Goal: Task Accomplishment & Management: Use online tool/utility

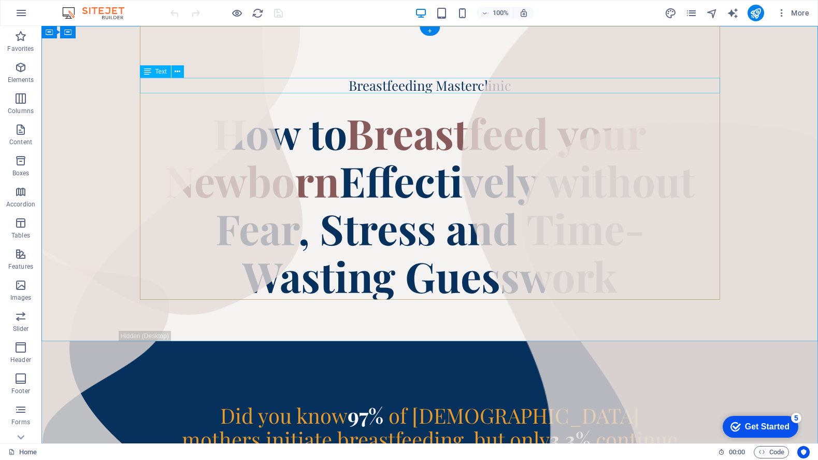
click at [413, 89] on div "Breastfeeding Masterclinic" at bounding box center [430, 86] width 580 height 16
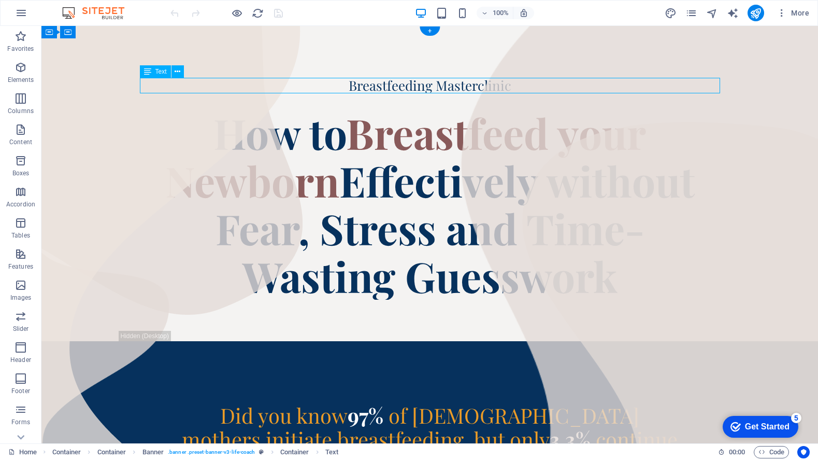
click at [413, 89] on div "Breastfeeding Masterclinic" at bounding box center [430, 86] width 580 height 16
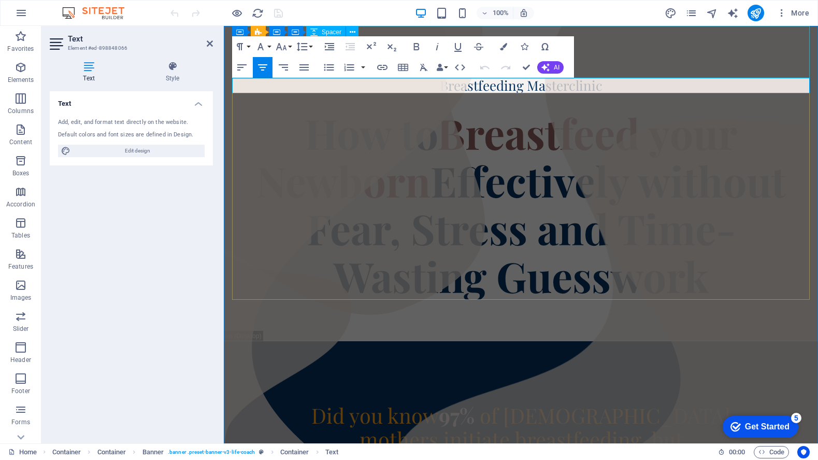
click at [690, 73] on div at bounding box center [521, 52] width 578 height 52
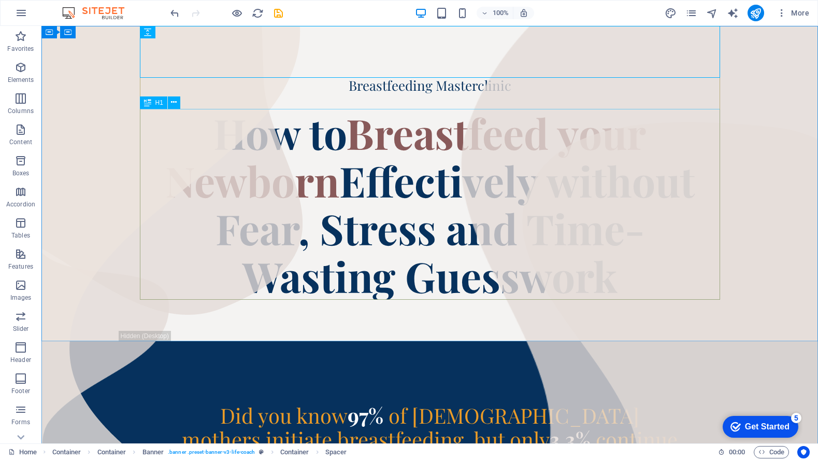
click at [642, 289] on div "How to Breastfeed your Newborn Effectively without Fear, Stress and Time-Wastin…" at bounding box center [430, 204] width 580 height 191
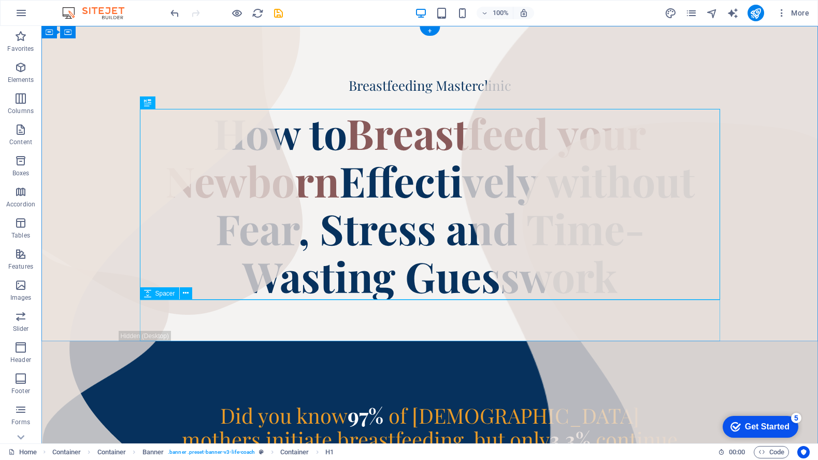
click at [658, 324] on div at bounding box center [430, 320] width 580 height 41
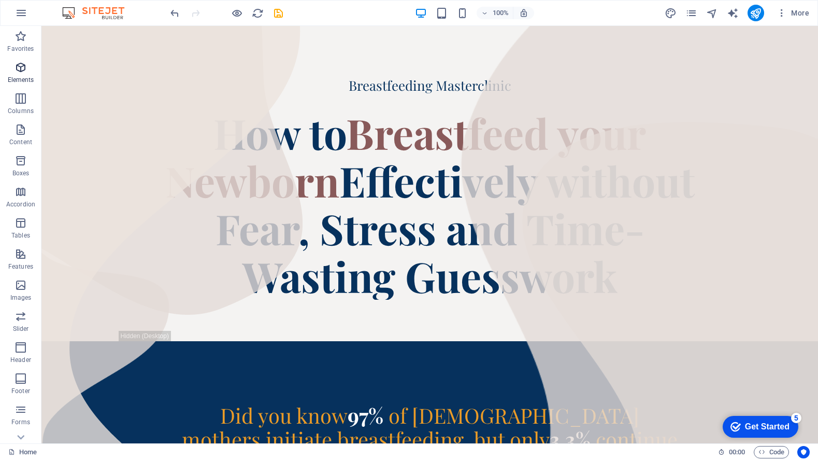
click at [25, 76] on p "Elements" at bounding box center [21, 80] width 26 height 8
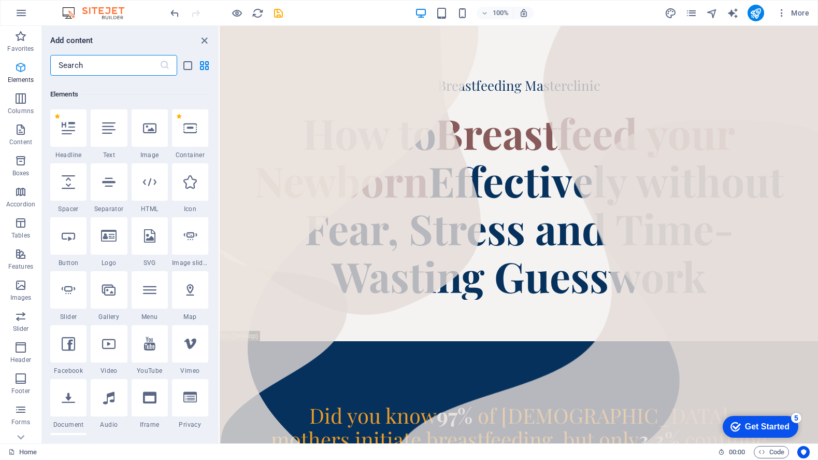
scroll to position [110, 0]
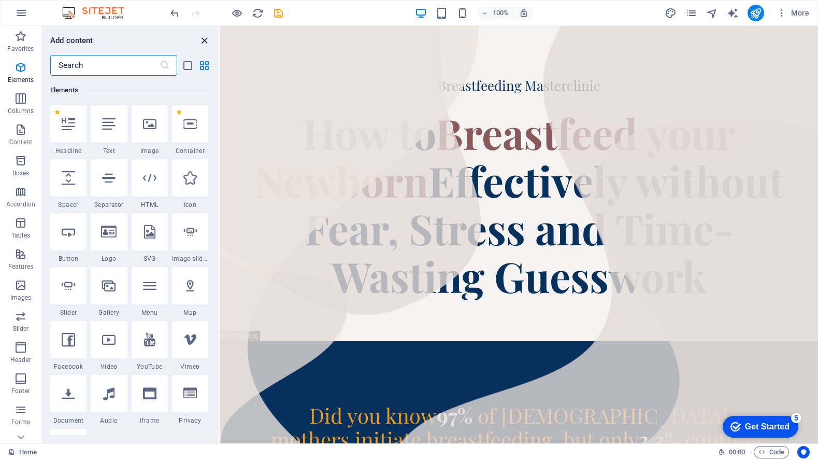
click at [201, 40] on icon "close panel" at bounding box center [204, 41] width 12 height 12
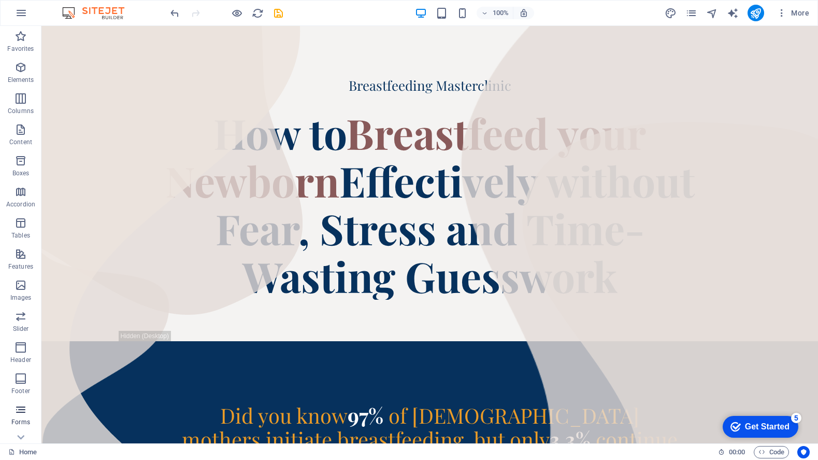
click at [22, 407] on icon "button" at bounding box center [21, 409] width 12 height 12
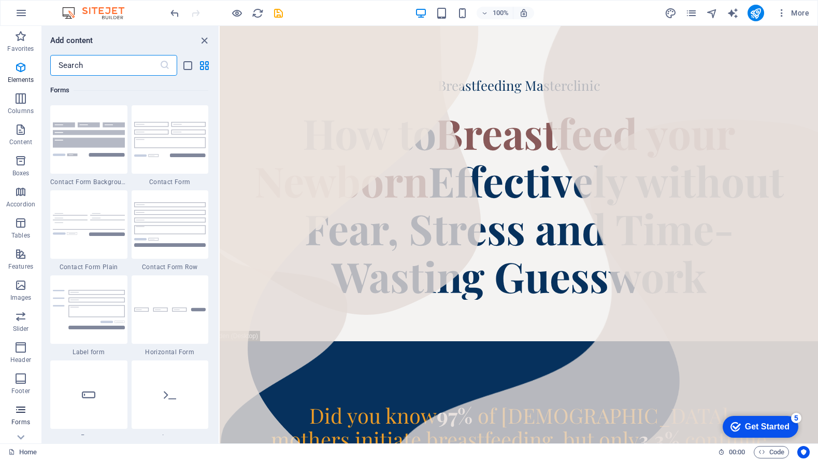
scroll to position [7566, 0]
click at [203, 37] on icon "close panel" at bounding box center [204, 41] width 12 height 12
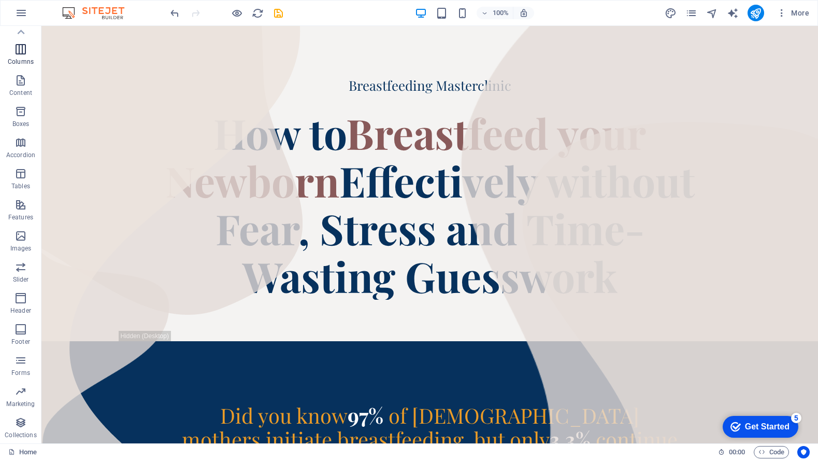
scroll to position [0, 0]
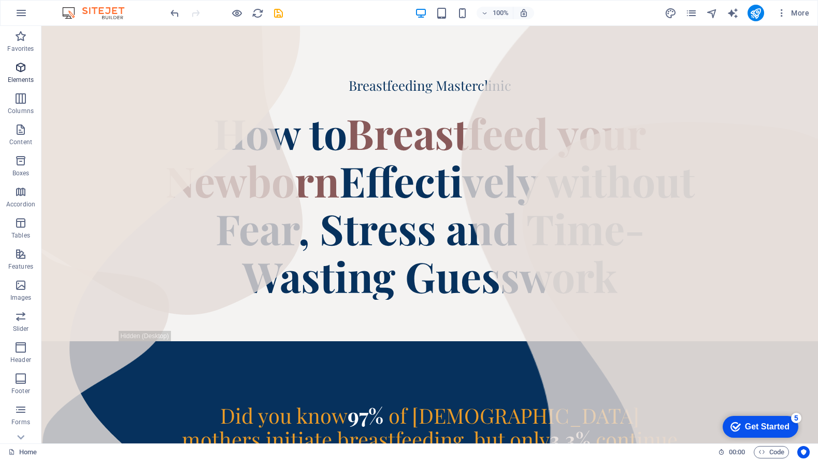
click at [22, 78] on p "Elements" at bounding box center [21, 80] width 26 height 8
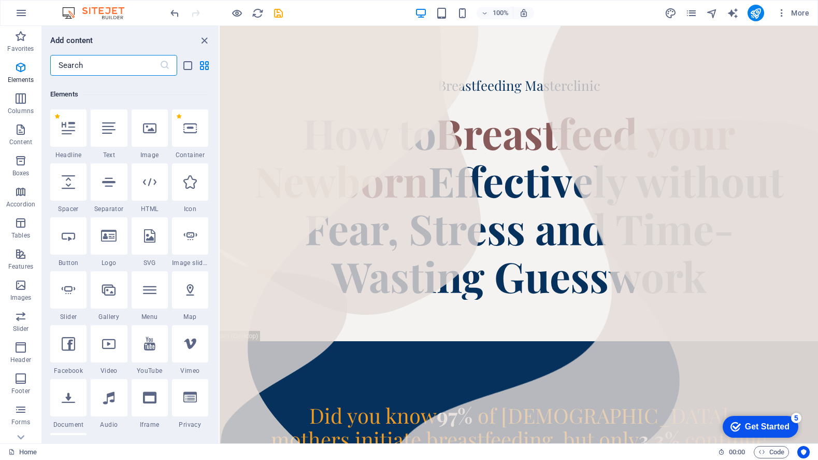
scroll to position [110, 0]
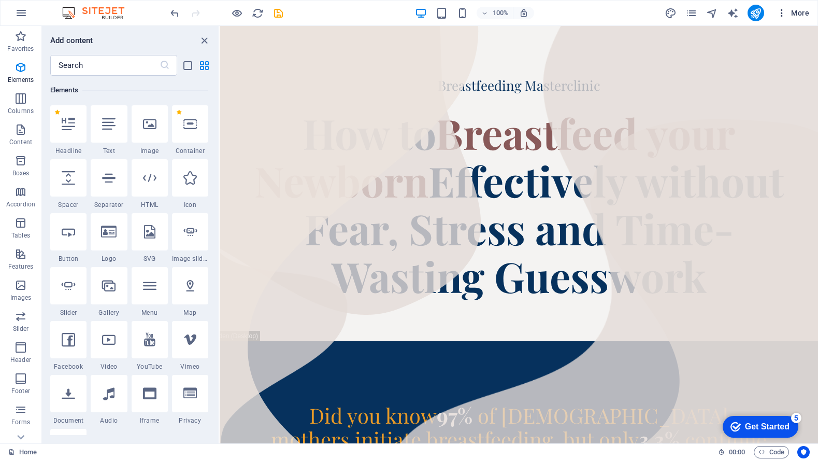
click at [794, 15] on span "More" at bounding box center [793, 13] width 33 height 10
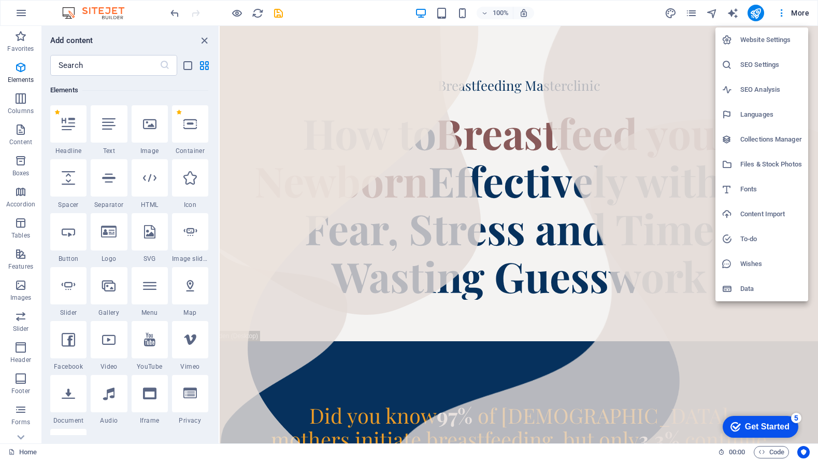
click at [749, 338] on div at bounding box center [409, 230] width 818 height 460
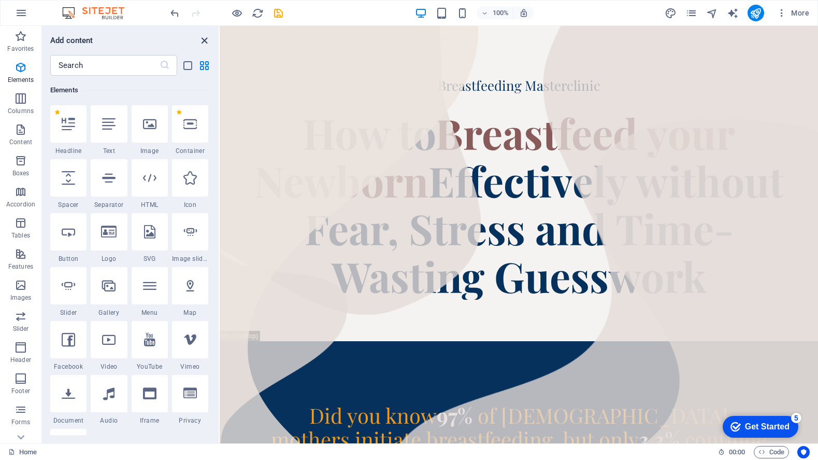
click at [206, 37] on icon "close panel" at bounding box center [204, 41] width 12 height 12
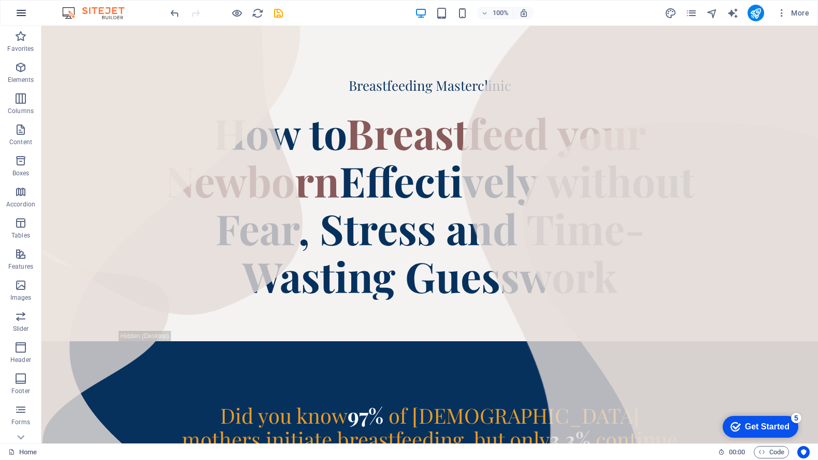
click at [23, 18] on icon "button" at bounding box center [21, 13] width 12 height 12
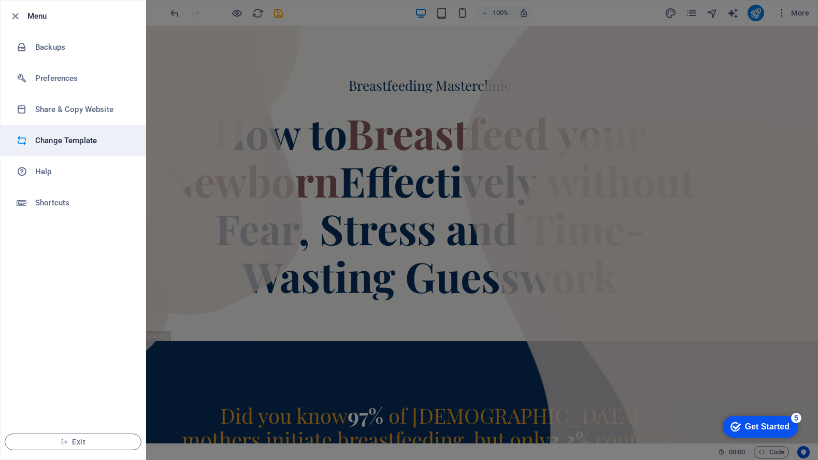
click at [67, 141] on h6 "Change Template" at bounding box center [83, 140] width 96 height 12
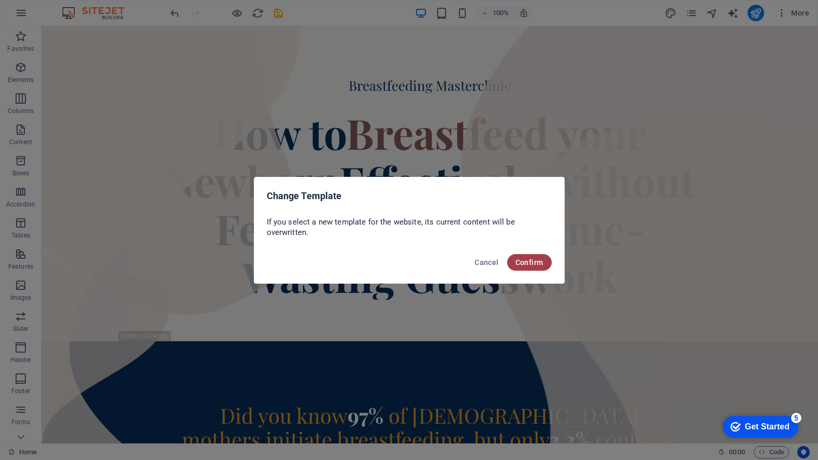
click at [523, 266] on button "Confirm" at bounding box center [529, 262] width 45 height 17
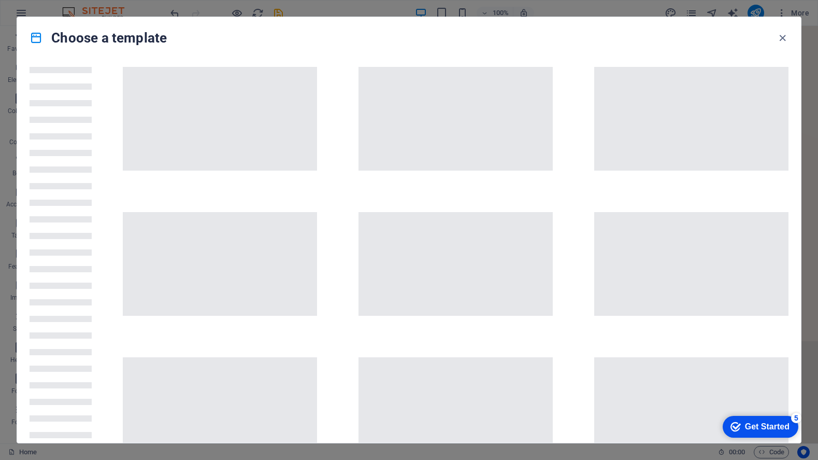
click at [785, 30] on div "Choose a template" at bounding box center [409, 37] width 784 height 41
click at [784, 38] on icon "button" at bounding box center [783, 38] width 12 height 12
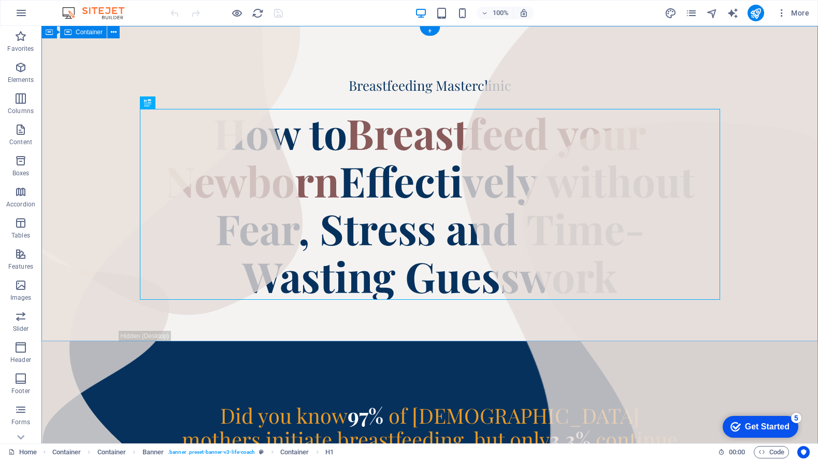
click at [777, 156] on div "Breastfeeding Masterclinic How to Breastfeed your Newborn Effectively without F…" at bounding box center [429, 183] width 777 height 315
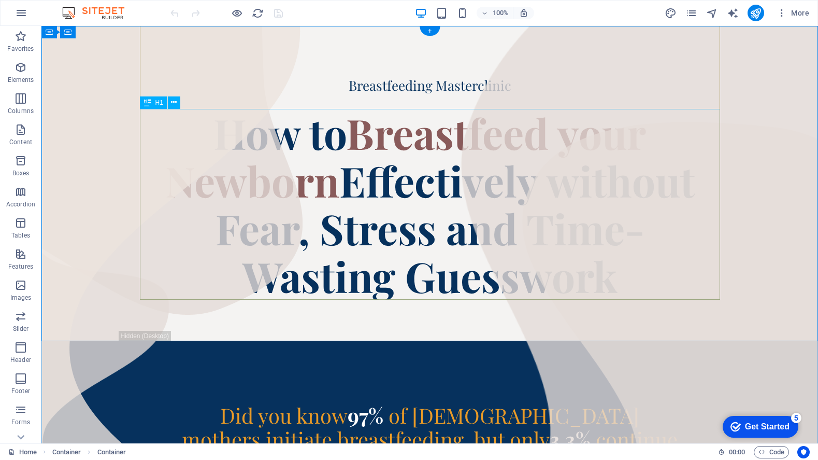
click at [413, 210] on div "How to Breastfeed your Newborn Effectively without Fear, Stress and Time-Wastin…" at bounding box center [430, 204] width 580 height 191
click at [368, 69] on div at bounding box center [430, 52] width 580 height 52
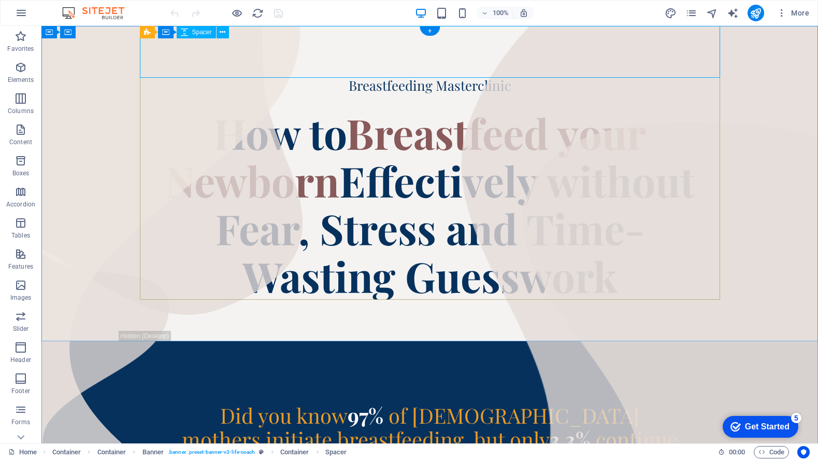
click at [385, 56] on div at bounding box center [430, 52] width 580 height 52
click at [660, 68] on div at bounding box center [430, 52] width 580 height 52
click at [62, 304] on div "Breastfeeding Masterclinic How to Breastfeed your Newborn Effectively without F…" at bounding box center [429, 183] width 777 height 315
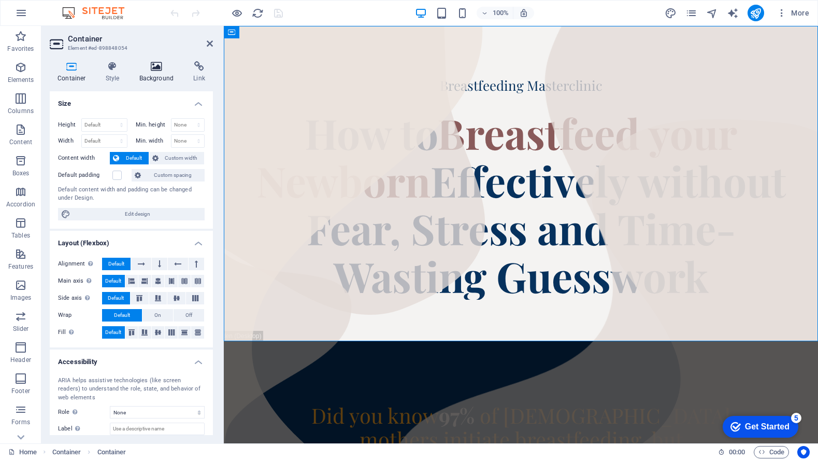
click at [149, 66] on icon at bounding box center [157, 66] width 50 height 10
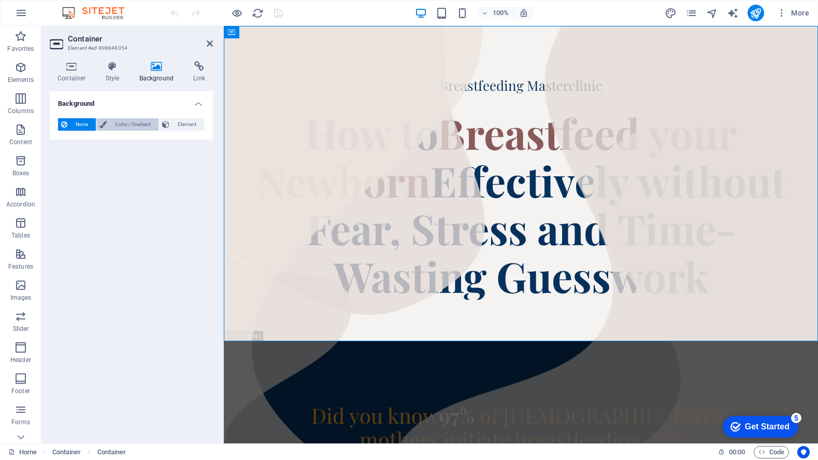
click at [129, 125] on span "Color / Gradient" at bounding box center [133, 124] width 46 height 12
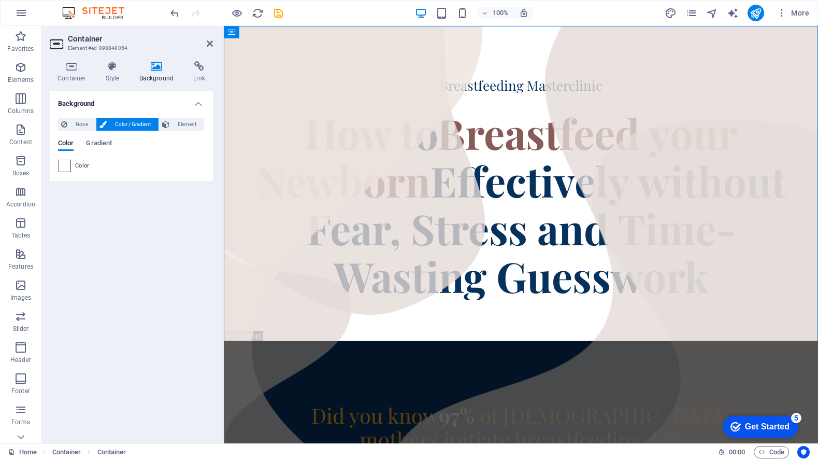
click at [64, 169] on span at bounding box center [64, 165] width 11 height 11
type input "#ffffff"
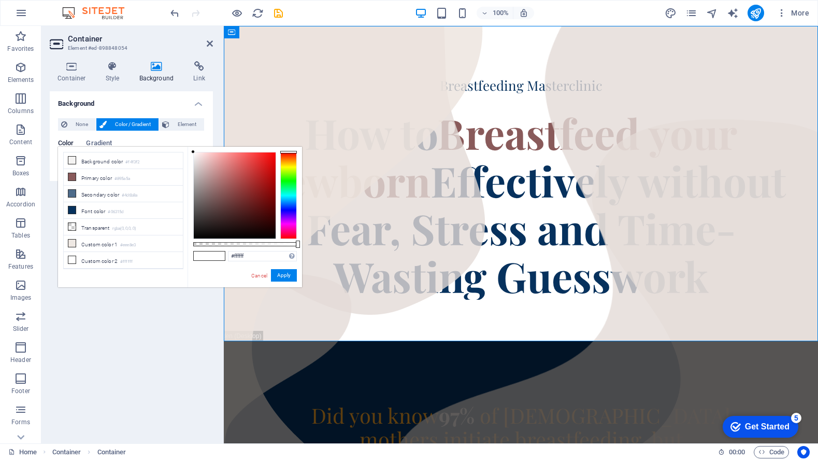
click at [145, 95] on h4 "Background" at bounding box center [131, 100] width 163 height 19
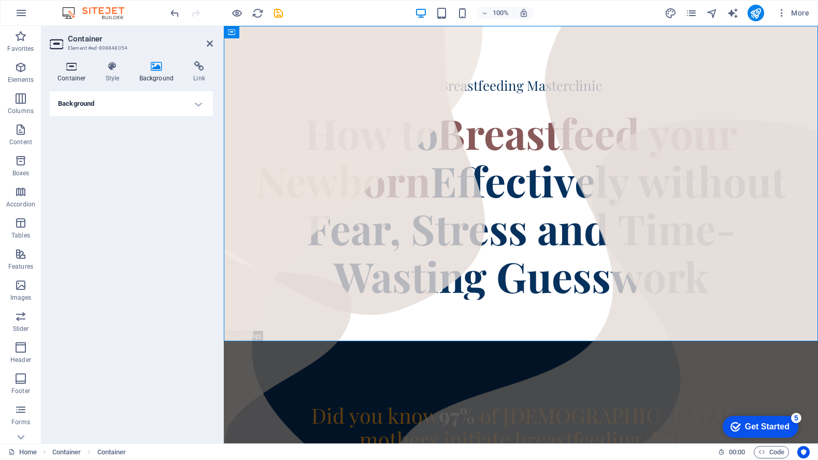
click at [70, 74] on h4 "Container" at bounding box center [74, 72] width 48 height 22
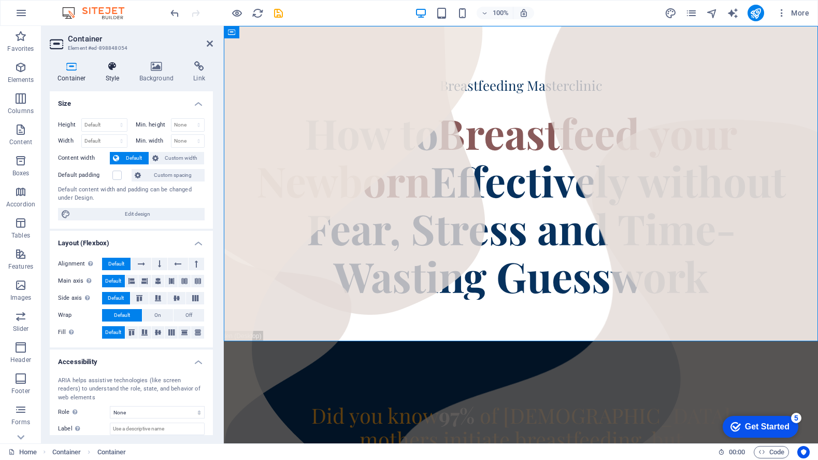
click at [101, 75] on h4 "Style" at bounding box center [115, 72] width 34 height 22
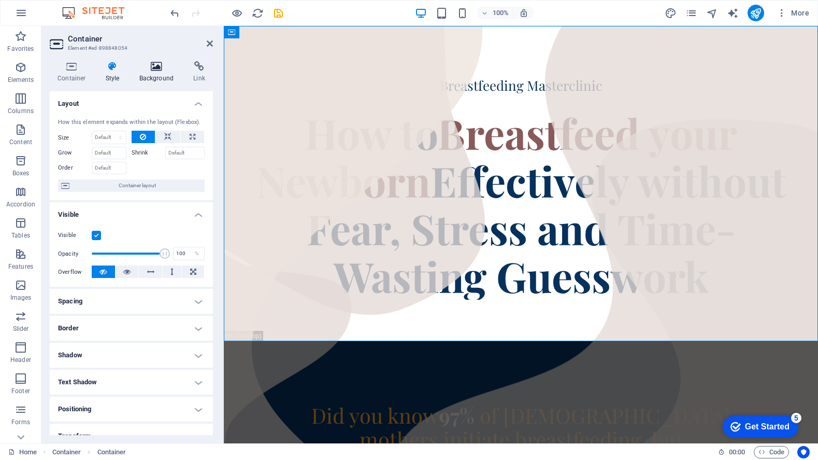
click at [159, 80] on h4 "Background" at bounding box center [159, 72] width 54 height 22
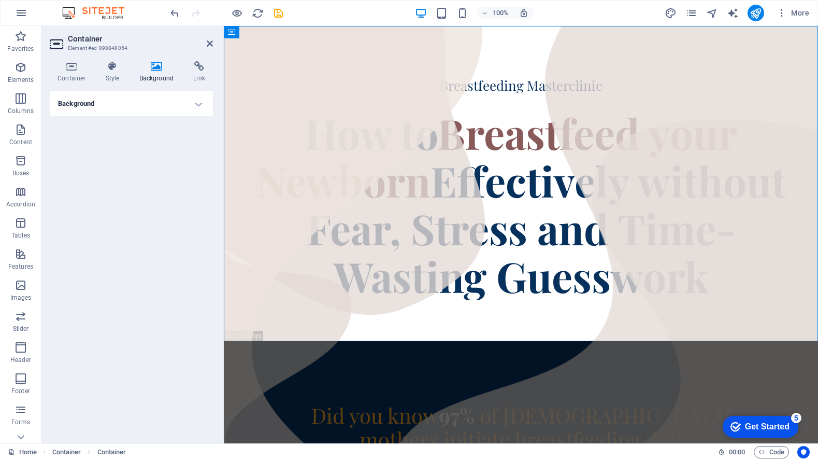
click at [143, 103] on h4 "Background" at bounding box center [131, 103] width 163 height 25
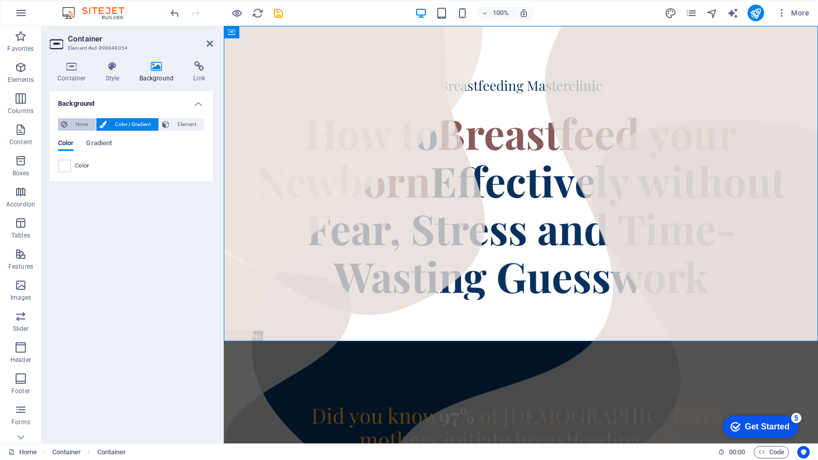
click at [83, 119] on span "None" at bounding box center [81, 124] width 22 height 12
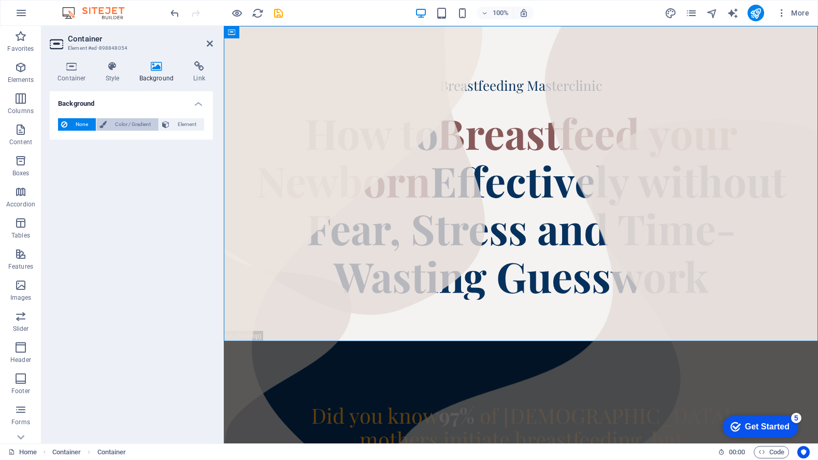
click at [122, 120] on span "Color / Gradient" at bounding box center [133, 124] width 46 height 12
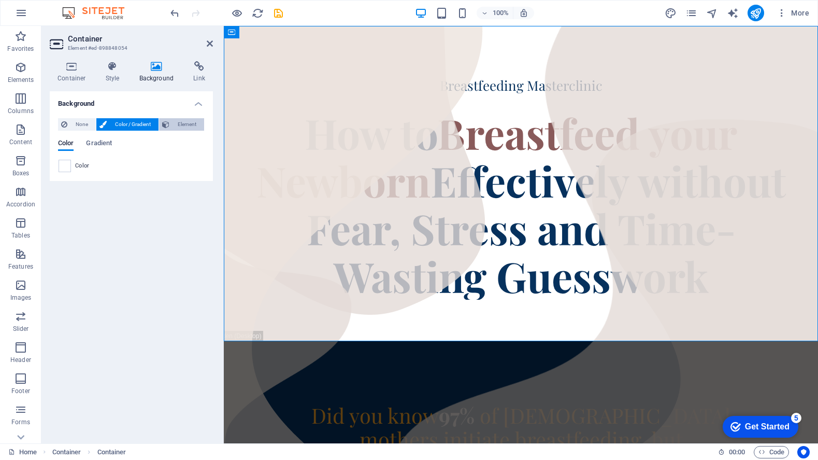
click at [186, 123] on span "Element" at bounding box center [187, 124] width 29 height 12
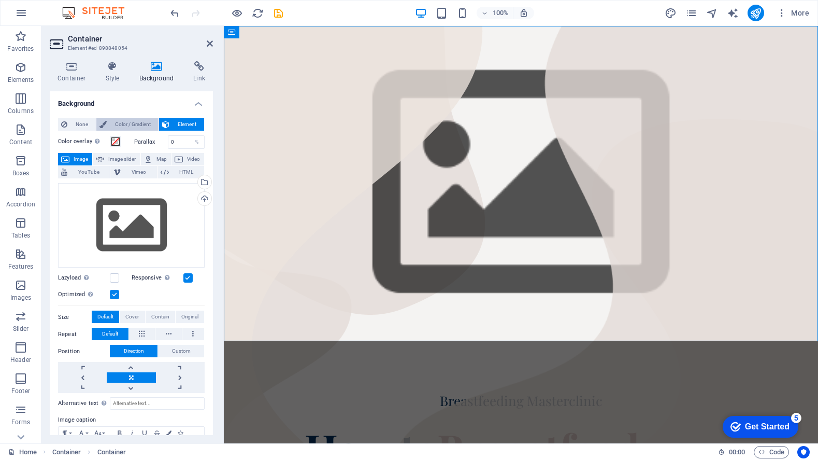
click at [136, 125] on span "Color / Gradient" at bounding box center [133, 124] width 46 height 12
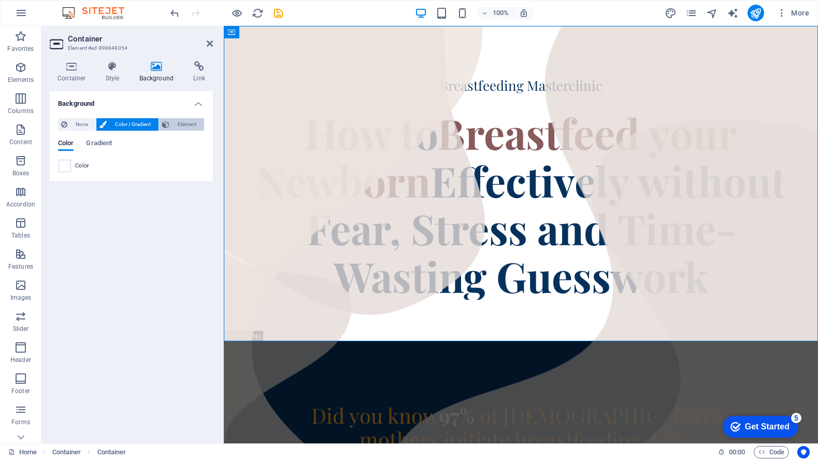
click at [181, 126] on span "Element" at bounding box center [187, 124] width 29 height 12
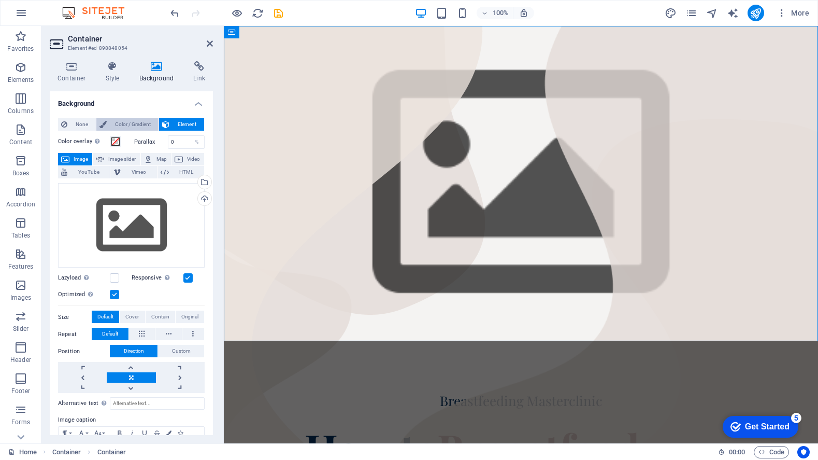
click at [128, 126] on span "Color / Gradient" at bounding box center [133, 124] width 46 height 12
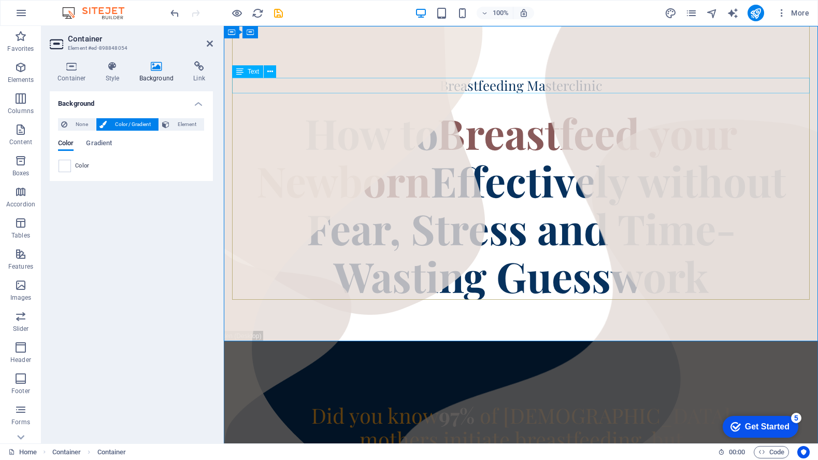
click at [482, 87] on div "Breastfeeding Masterclinic" at bounding box center [521, 86] width 578 height 16
